Goal: Task Accomplishment & Management: Manage account settings

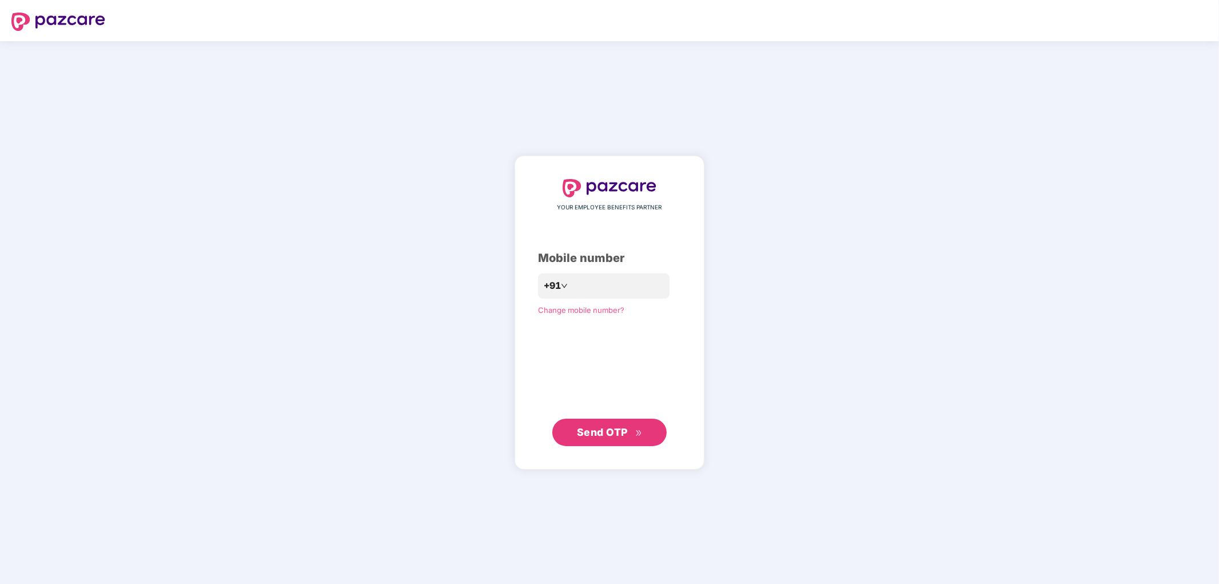
drag, startPoint x: 0, startPoint y: 0, endPoint x: 285, endPoint y: 259, distance: 384.9
click at [235, 259] on div "YOUR EMPLOYEE BENEFITS PARTNER Mobile number +91 Change mobile number? Send OTP" at bounding box center [609, 312] width 1219 height 543
click at [589, 290] on input "number" at bounding box center [618, 286] width 94 height 18
type input "**********"
click at [586, 432] on span "Send OTP" at bounding box center [602, 433] width 51 height 12
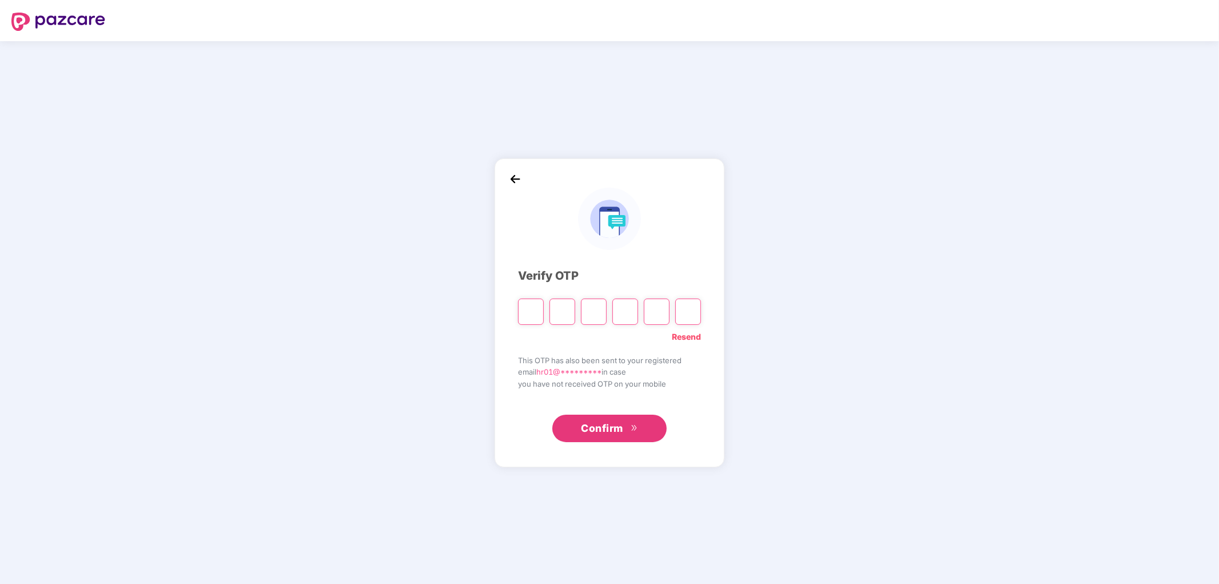
type input "*"
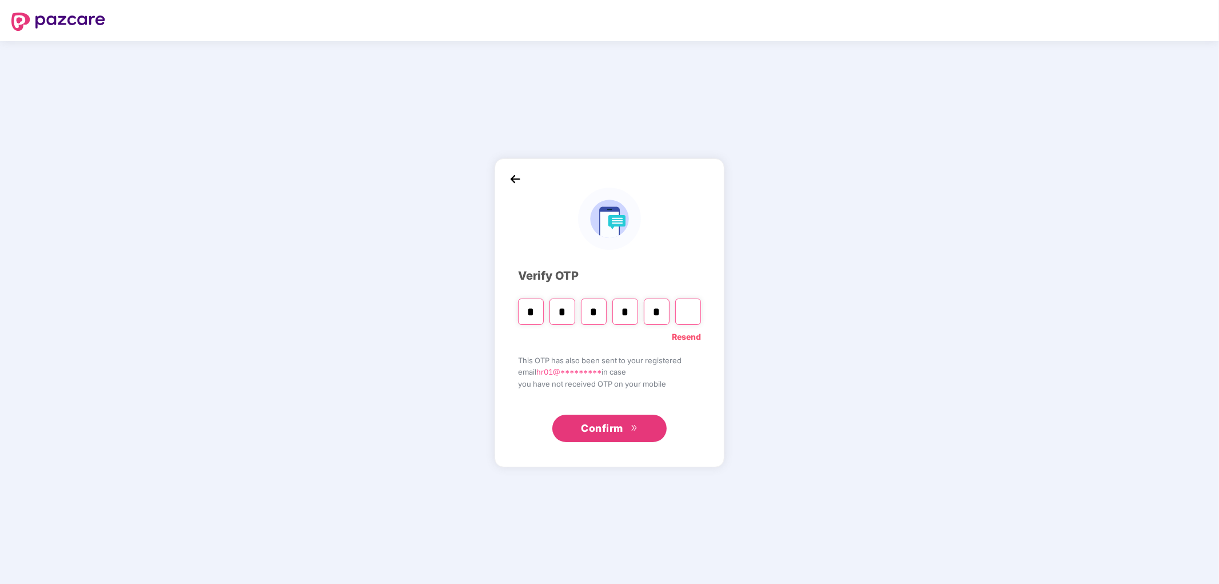
type input "*"
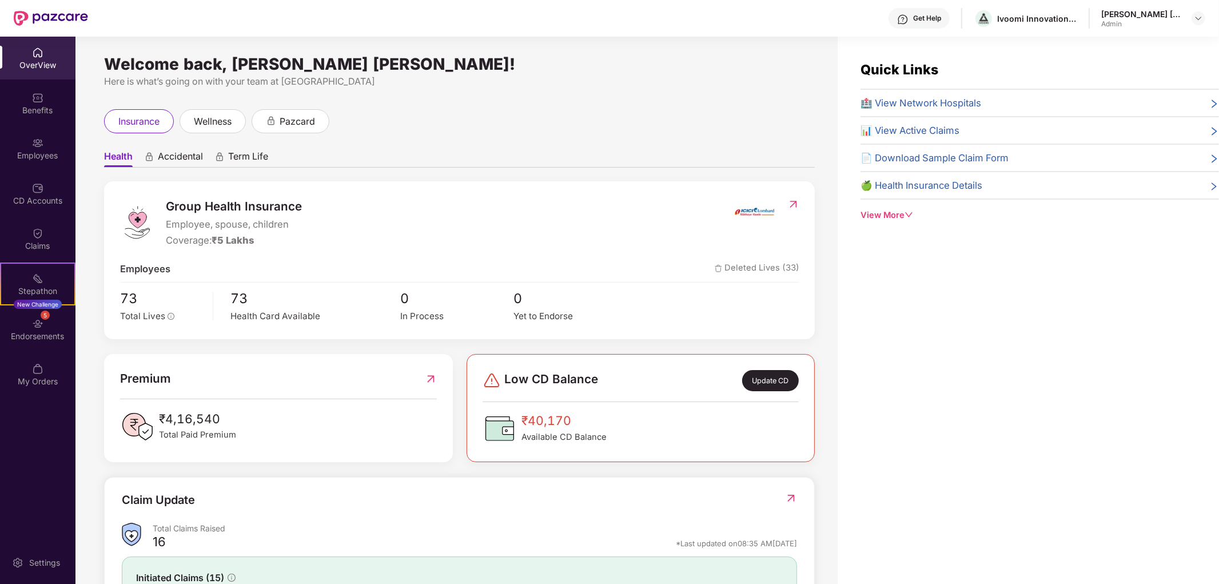
click at [1184, 15] on div "[PERSON_NAME] [PERSON_NAME] Admin" at bounding box center [1153, 19] width 104 height 20
click at [1198, 16] on img at bounding box center [1198, 18] width 9 height 9
click at [1146, 48] on div "Switch to User view" at bounding box center [1144, 45] width 149 height 22
